Goal: Check status: Check status

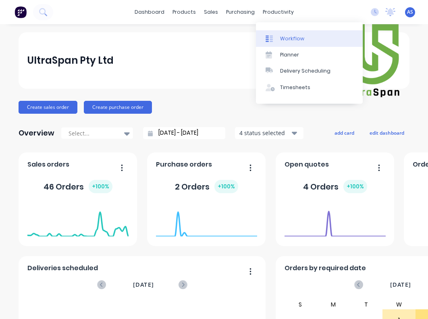
click at [277, 34] on link "Workflow" at bounding box center [309, 39] width 107 height 16
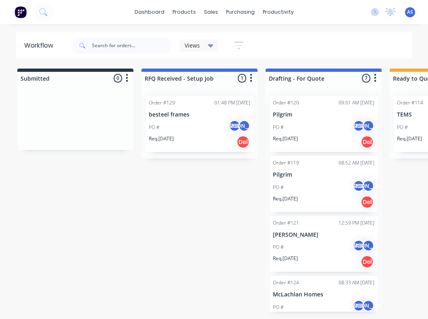
click at [203, 121] on div "PO # AS [PERSON_NAME]" at bounding box center [200, 127] width 102 height 15
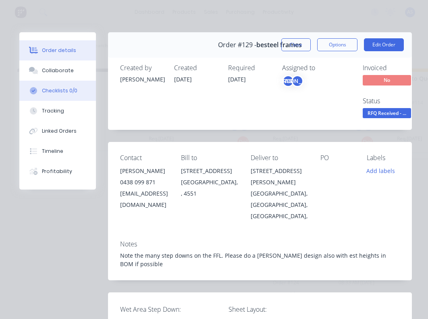
click at [61, 89] on div "Checklists 0/0" at bounding box center [59, 90] width 35 height 7
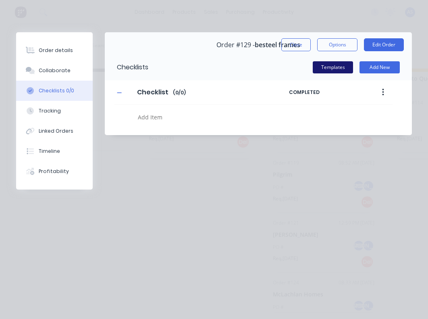
click at [331, 68] on button "Templates" at bounding box center [333, 67] width 40 height 12
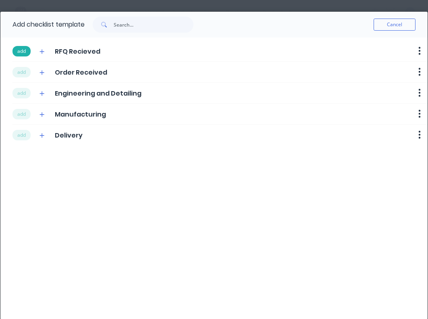
click at [22, 52] on button "add" at bounding box center [21, 51] width 18 height 10
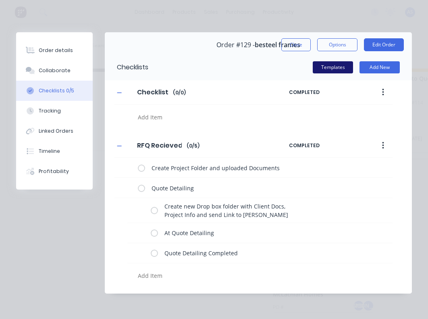
click at [331, 67] on button "Templates" at bounding box center [333, 67] width 40 height 12
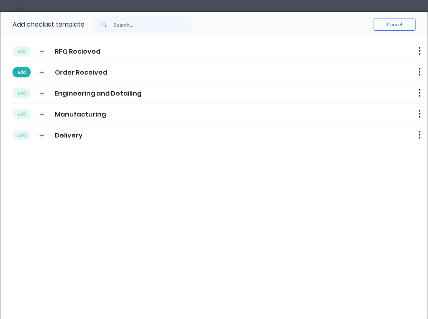
click at [23, 71] on button "add" at bounding box center [21, 72] width 18 height 10
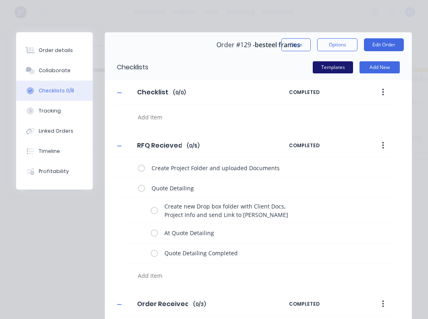
click at [331, 66] on button "Templates" at bounding box center [333, 67] width 40 height 12
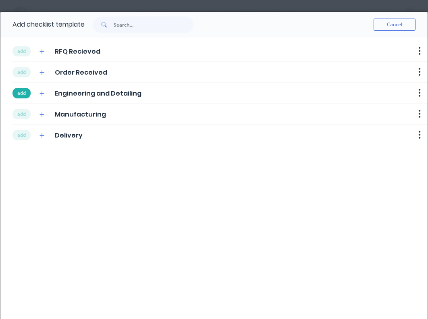
click at [23, 93] on button "add" at bounding box center [21, 93] width 18 height 10
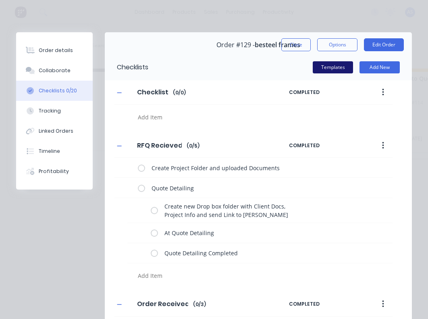
click at [327, 66] on button "Templates" at bounding box center [333, 67] width 40 height 12
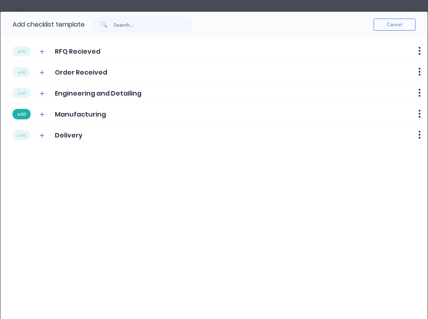
click at [25, 115] on button "add" at bounding box center [21, 114] width 18 height 10
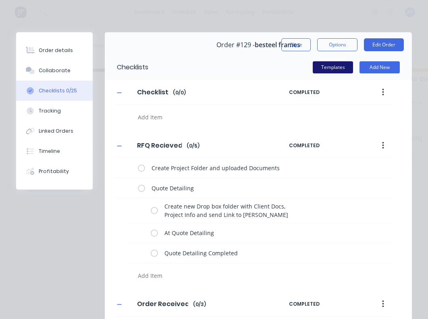
click at [330, 66] on button "Templates" at bounding box center [333, 67] width 40 height 12
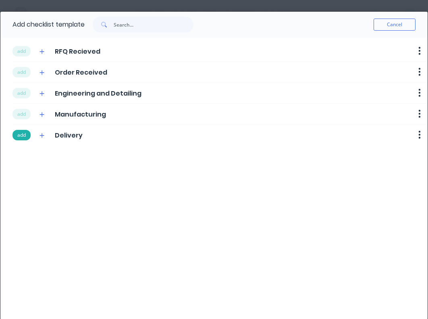
click at [23, 134] on button "add" at bounding box center [21, 135] width 18 height 10
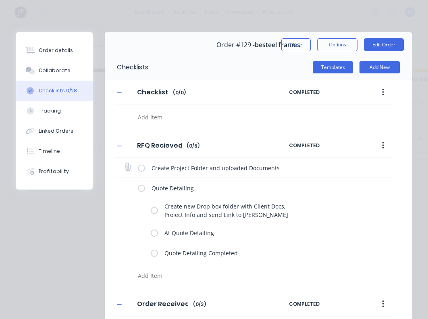
click at [143, 164] on label at bounding box center [141, 167] width 7 height 8
click at [0, 0] on input "checkbox" at bounding box center [0, 0] width 0 height 0
click at [141, 186] on label at bounding box center [141, 187] width 7 height 8
click at [0, 0] on input "checkbox" at bounding box center [0, 0] width 0 height 0
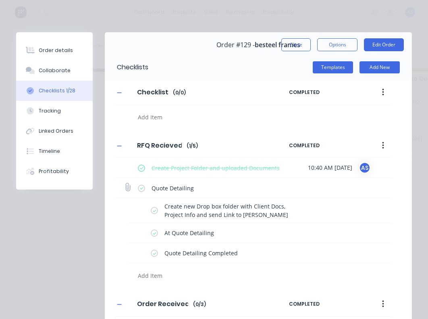
type textarea "x"
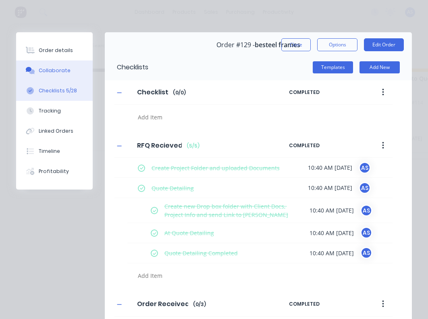
click at [54, 72] on div "Collaborate" at bounding box center [55, 70] width 32 height 7
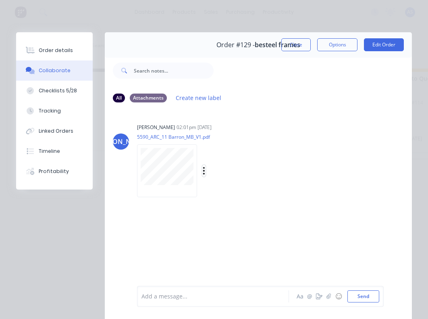
click at [203, 170] on icon "button" at bounding box center [204, 170] width 2 height 9
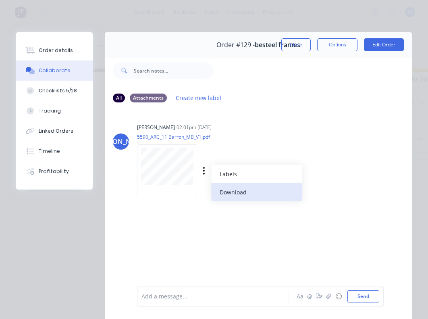
click at [232, 191] on button "Download" at bounding box center [256, 192] width 91 height 18
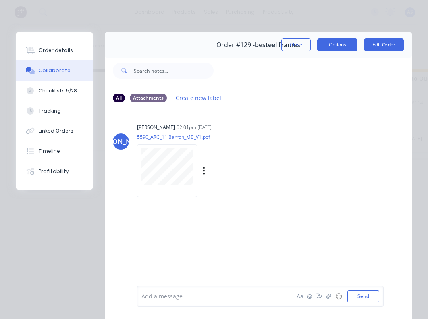
click at [338, 42] on button "Options" at bounding box center [337, 44] width 40 height 13
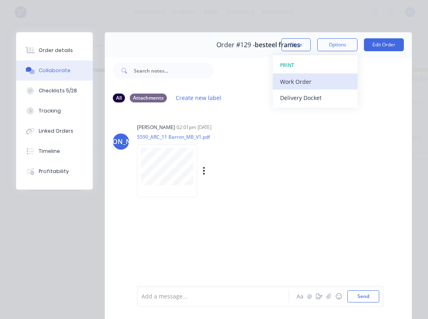
click at [299, 81] on div "Work Order" at bounding box center [315, 82] width 70 height 12
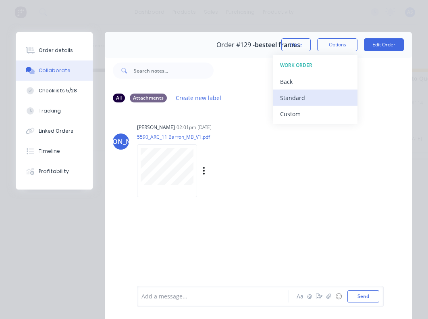
click at [296, 99] on div "Standard" at bounding box center [315, 98] width 70 height 12
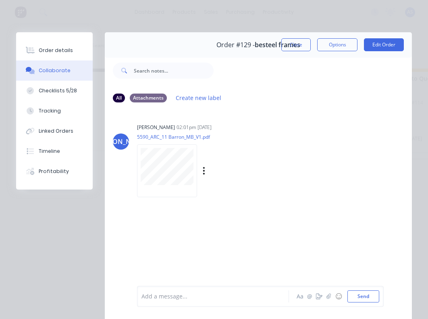
click at [334, 45] on button "Options" at bounding box center [337, 44] width 40 height 13
click at [166, 46] on div "Order #129 - besteel frames Close Options WORK ORDER Back Standard Custom Edit …" at bounding box center [258, 44] width 307 height 25
click at [50, 52] on div "Order details" at bounding box center [56, 50] width 34 height 7
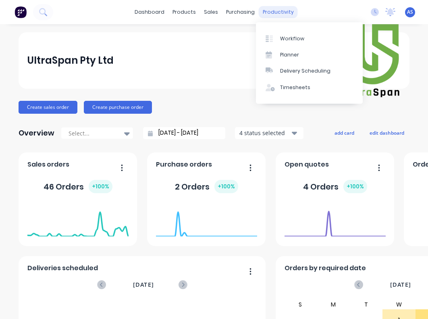
click at [281, 10] on div "productivity" at bounding box center [278, 12] width 39 height 12
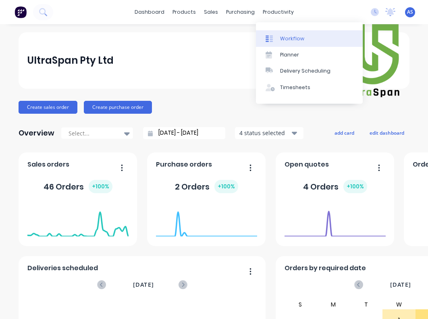
click at [287, 44] on link "Workflow" at bounding box center [309, 39] width 107 height 16
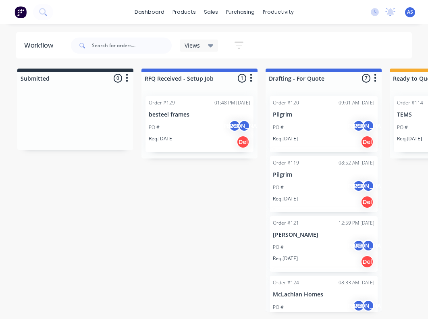
click at [201, 127] on div "PO # AS [PERSON_NAME]" at bounding box center [200, 127] width 102 height 15
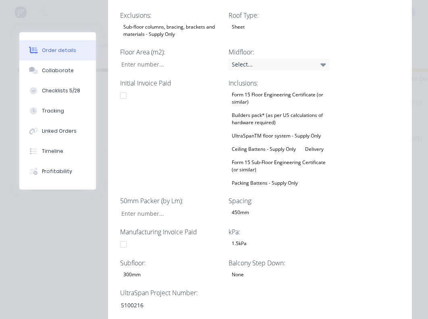
scroll to position [460, 0]
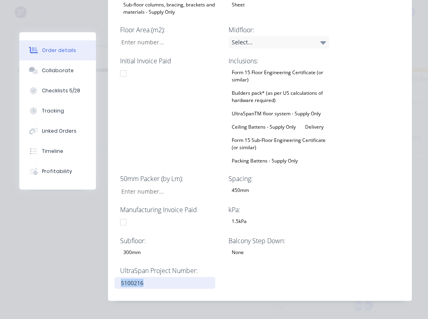
drag, startPoint x: 120, startPoint y: 267, endPoint x: 147, endPoint y: 267, distance: 27.4
click at [147, 277] on div "5100216" at bounding box center [164, 283] width 101 height 12
copy div "5100216"
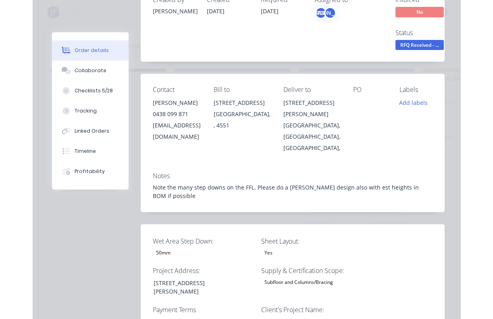
scroll to position [0, 0]
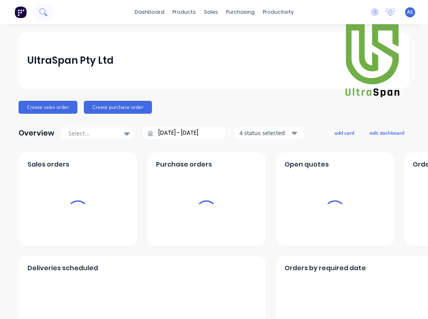
click at [40, 13] on icon at bounding box center [43, 12] width 8 height 8
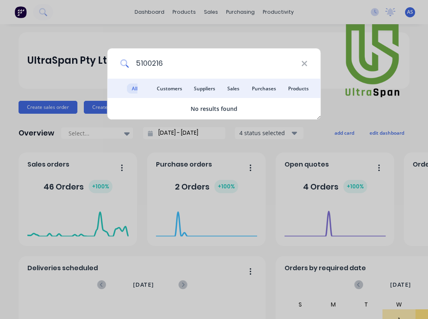
drag, startPoint x: 182, startPoint y: 66, endPoint x: 124, endPoint y: 66, distance: 57.6
click at [129, 66] on input "5100216" at bounding box center [215, 63] width 172 height 30
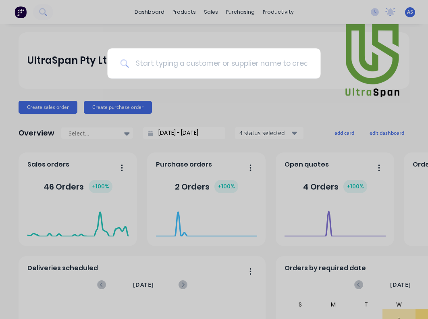
click at [175, 62] on input at bounding box center [218, 63] width 178 height 30
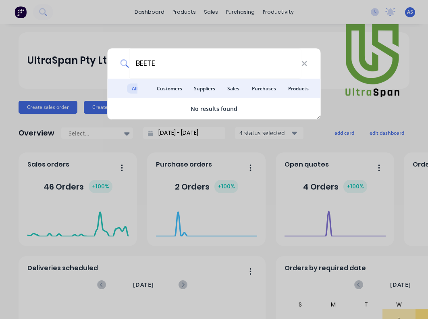
type input "BEETE"
click at [272, 11] on div "BEETE All results Customers Suppliers Sales Purchases Products No results found" at bounding box center [214, 159] width 428 height 319
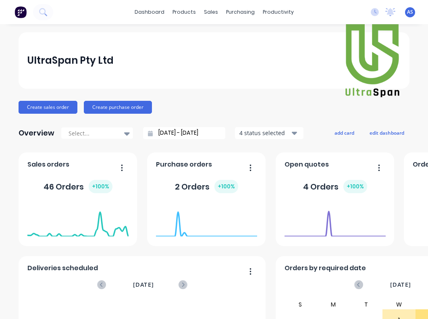
click at [272, 11] on div "productivity" at bounding box center [278, 12] width 39 height 12
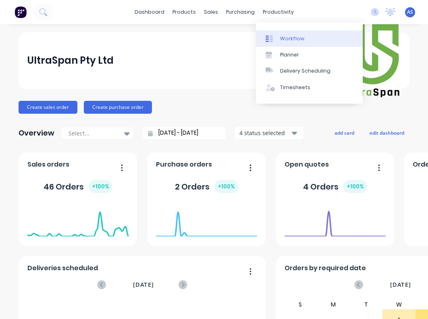
click at [288, 39] on div "Workflow" at bounding box center [292, 38] width 24 height 7
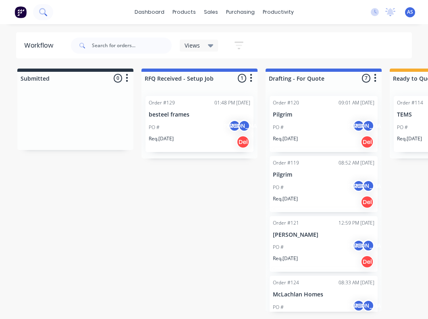
click at [41, 13] on icon at bounding box center [43, 12] width 8 height 8
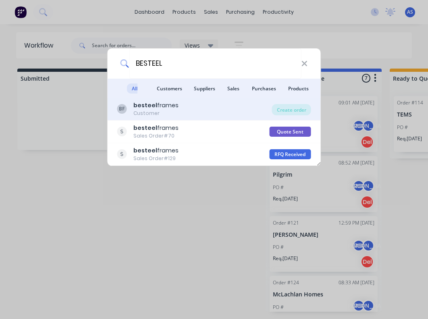
type input "BESTEEL"
click at [164, 113] on div "Customer" at bounding box center [155, 113] width 45 height 7
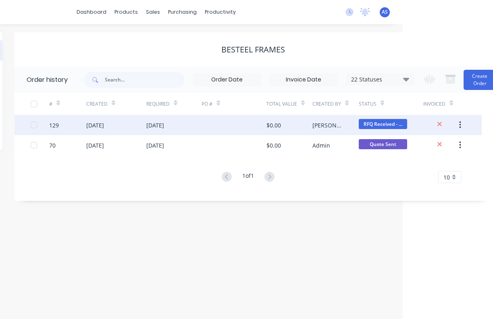
scroll to position [0, 105]
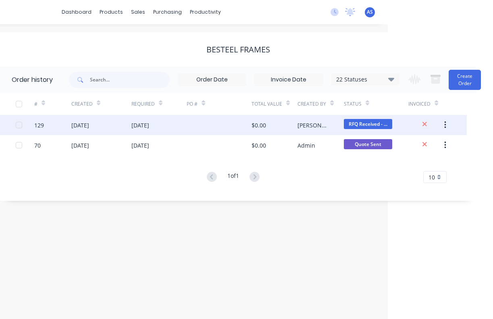
click at [427, 125] on icon "button" at bounding box center [445, 124] width 2 height 7
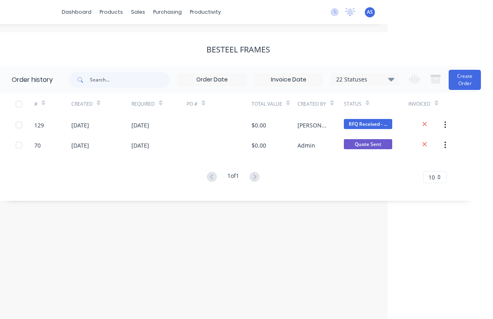
click at [111, 179] on div "1 of 1 10 5 10 15 20 25 30 35" at bounding box center [233, 177] width 467 height 12
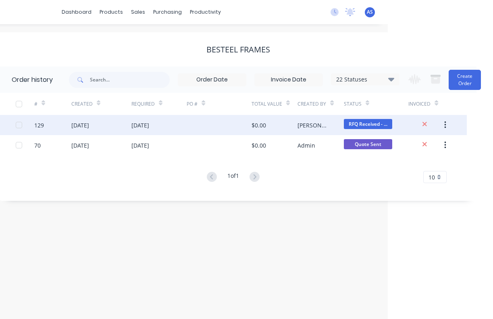
click at [19, 124] on div at bounding box center [19, 125] width 16 height 16
click at [427, 124] on icon "button" at bounding box center [445, 124] width 2 height 7
click at [179, 214] on div "Order history Billing address Delivery addresses Collaborate Contacts besteel f…" at bounding box center [141, 171] width 493 height 294
click at [336, 13] on icon at bounding box center [334, 12] width 8 height 8
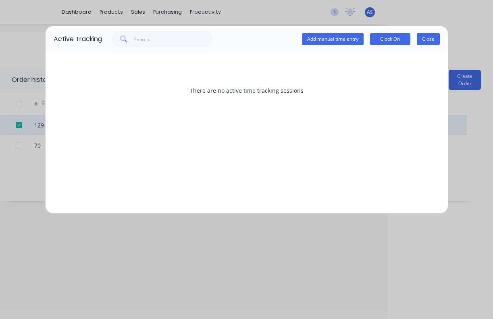
click at [421, 39] on button "Close" at bounding box center [427, 39] width 23 height 12
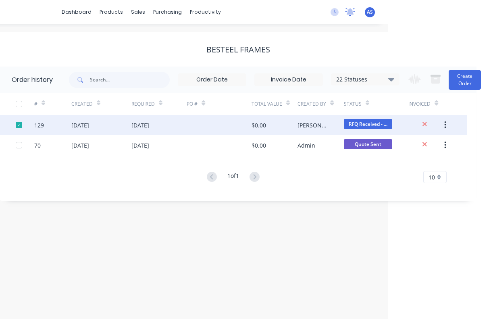
click at [348, 12] on icon at bounding box center [349, 11] width 7 height 6
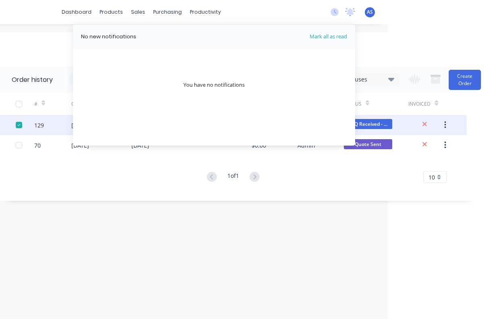
click at [393, 33] on div "besteel frames" at bounding box center [238, 49] width 476 height 34
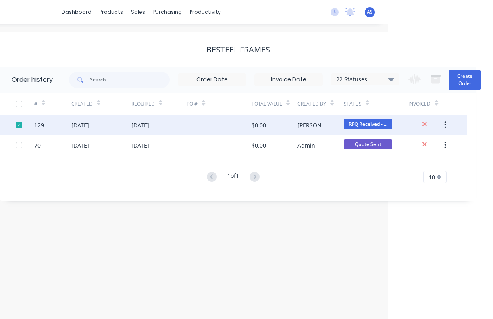
click at [20, 126] on div at bounding box center [19, 125] width 16 height 16
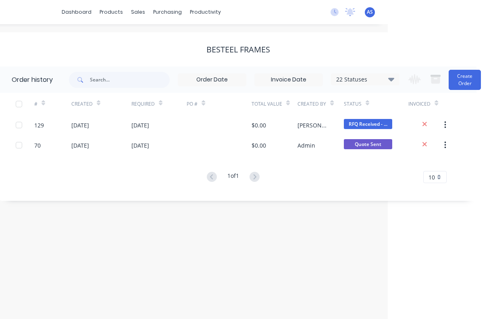
click at [144, 126] on div "[DATE]" at bounding box center [140, 125] width 18 height 8
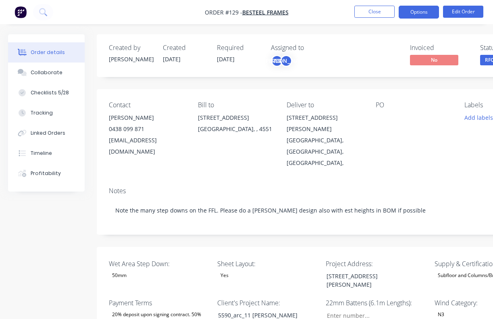
click at [419, 13] on button "Options" at bounding box center [418, 12] width 40 height 13
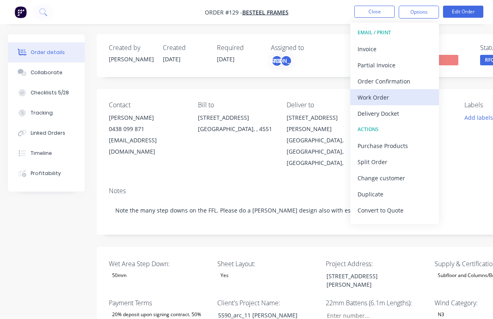
click at [377, 101] on div "Work Order" at bounding box center [394, 97] width 74 height 12
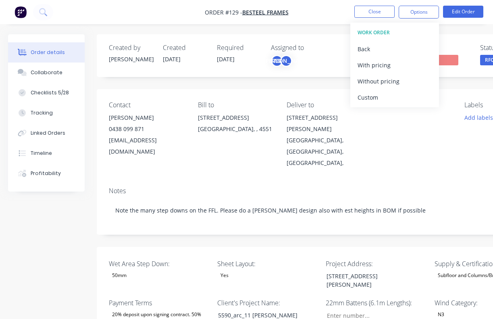
click at [379, 81] on div "Without pricing" at bounding box center [394, 81] width 74 height 12
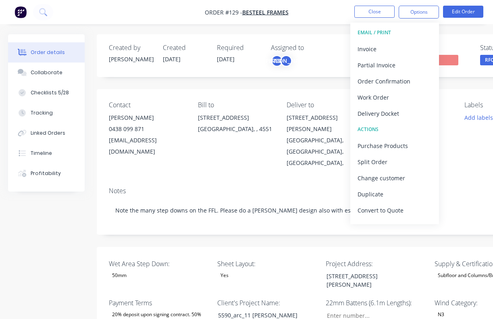
click at [265, 180] on div "Notes Note the many step downs on the FFL. Please do a [PERSON_NAME] design als…" at bounding box center [325, 207] width 456 height 54
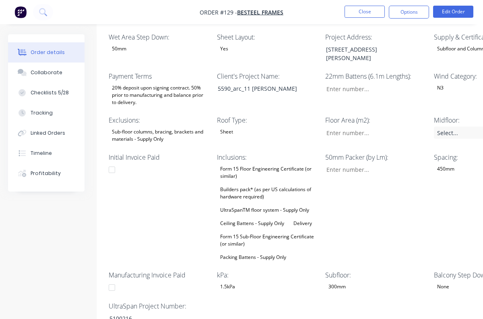
scroll to position [356, 0]
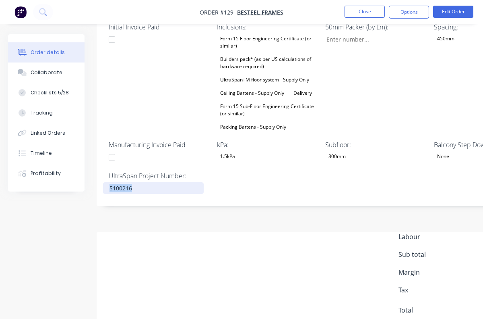
drag, startPoint x: 108, startPoint y: 158, endPoint x: 140, endPoint y: 158, distance: 31.8
click at [140, 182] on div "5100216" at bounding box center [153, 188] width 101 height 12
copy div "5100216"
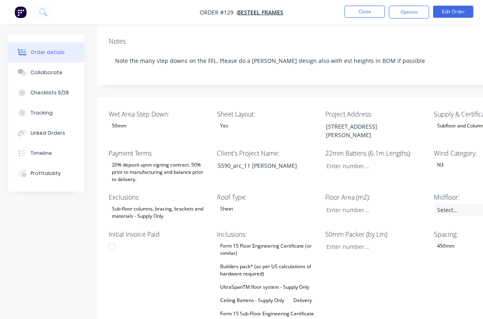
scroll to position [162, 0]
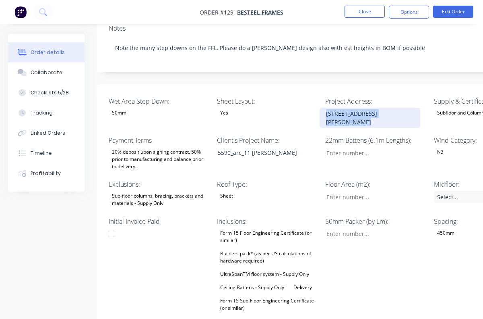
drag, startPoint x: 325, startPoint y: 92, endPoint x: 399, endPoint y: 90, distance: 74.5
click at [399, 108] on div "[STREET_ADDRESS][PERSON_NAME]" at bounding box center [370, 118] width 101 height 20
copy div "[STREET_ADDRESS][PERSON_NAME]"
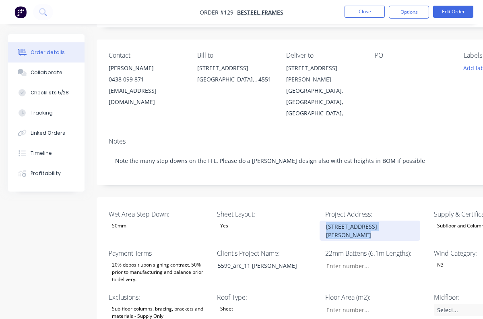
scroll to position [0, 0]
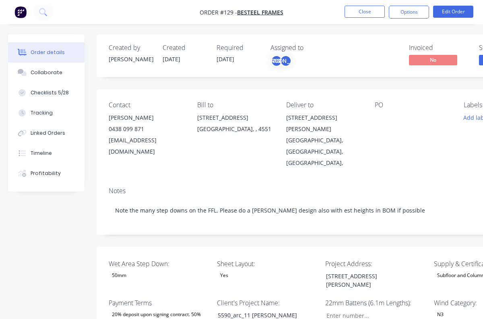
drag, startPoint x: 237, startPoint y: 11, endPoint x: 297, endPoint y: 14, distance: 60.1
click at [297, 14] on nav "Order #129 - besteel frames Close Options Edit Order" at bounding box center [241, 12] width 483 height 24
drag, startPoint x: 286, startPoint y: 12, endPoint x: 251, endPoint y: 12, distance: 35.4
click at [251, 12] on nav "Order #129 - besteel frames Close Options Edit Order" at bounding box center [241, 12] width 483 height 24
drag, startPoint x: 292, startPoint y: 13, endPoint x: 248, endPoint y: 17, distance: 43.6
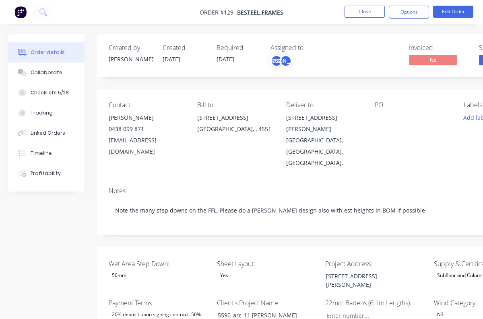
click at [248, 17] on nav "Order #129 - besteel frames Close Options Edit Order" at bounding box center [241, 12] width 483 height 24
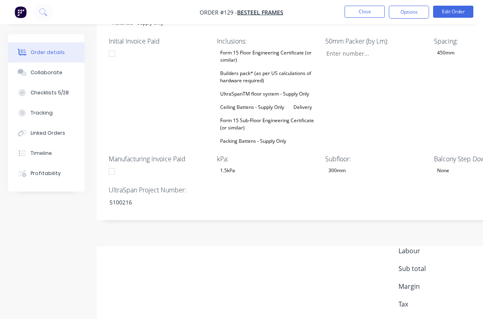
scroll to position [356, 0]
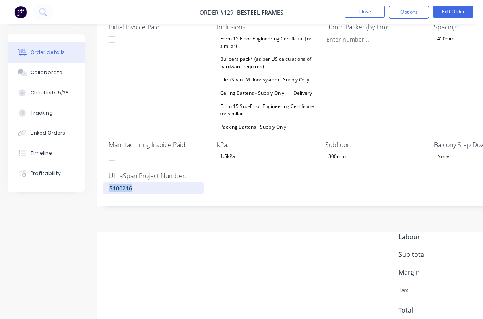
drag, startPoint x: 109, startPoint y: 157, endPoint x: 135, endPoint y: 158, distance: 25.8
click at [135, 182] on div "5100216" at bounding box center [153, 188] width 101 height 12
copy div "5100216"
click at [160, 42] on div "Initial Invoice Paid" at bounding box center [159, 77] width 101 height 110
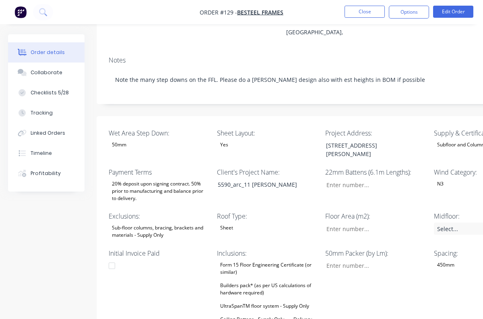
scroll to position [186, 0]
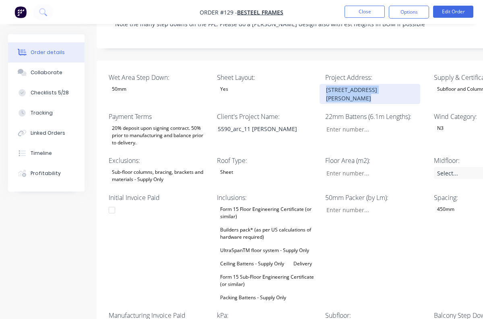
drag, startPoint x: 324, startPoint y: 68, endPoint x: 403, endPoint y: 70, distance: 78.6
click at [403, 84] on div "[STREET_ADDRESS][PERSON_NAME]" at bounding box center [370, 94] width 101 height 20
copy div "[STREET_ADDRESS][PERSON_NAME]"
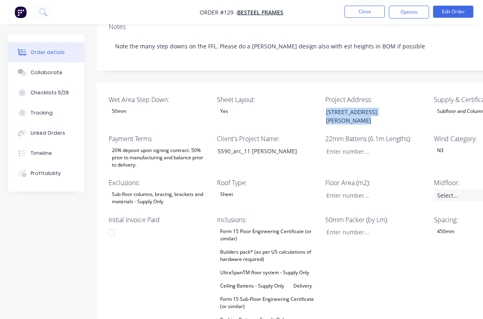
click at [316, 145] on div "5590_arc_11 [PERSON_NAME]" at bounding box center [264, 151] width 106 height 12
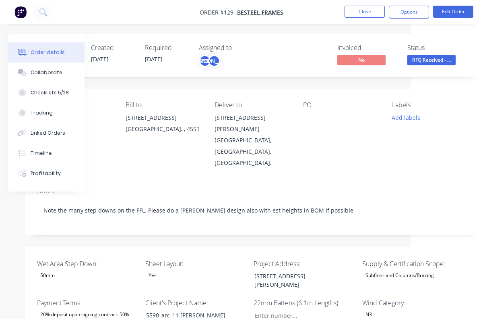
scroll to position [0, 77]
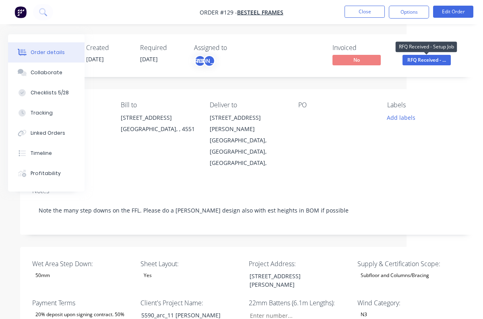
click at [427, 61] on span "RFQ Received - ..." at bounding box center [427, 60] width 48 height 10
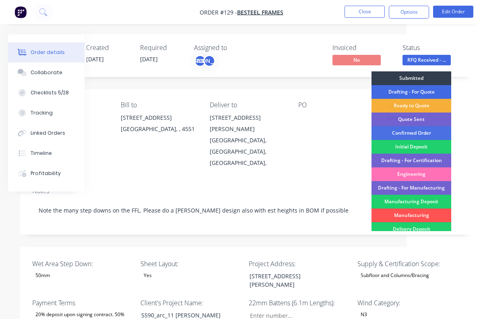
click at [421, 90] on div "Drafting - For Quote" at bounding box center [412, 92] width 80 height 14
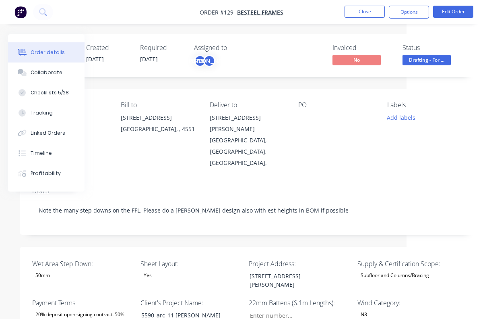
click at [298, 65] on div "Invoiced No Status Drafting - For ..." at bounding box center [369, 55] width 189 height 23
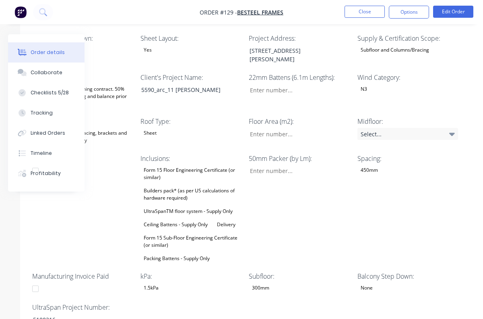
scroll to position [31, 77]
